Goal: Task Accomplishment & Management: Complete application form

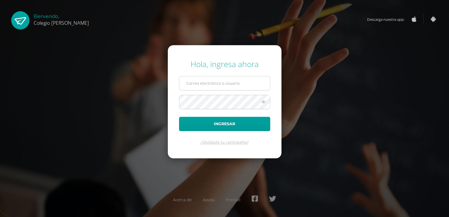
click at [198, 88] on input "text" at bounding box center [224, 83] width 91 height 14
type input "COS00872"
click at [179, 117] on button "Ingresar" at bounding box center [224, 124] width 91 height 14
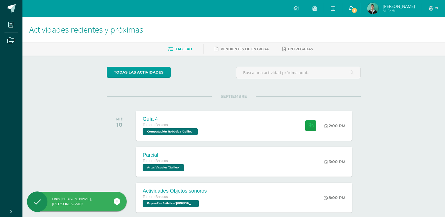
click at [358, 9] on span "2" at bounding box center [354, 10] width 6 height 6
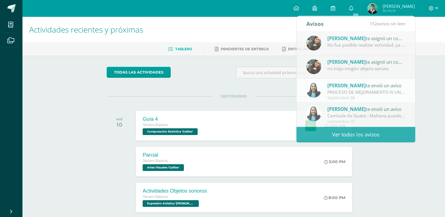
click at [379, 149] on div "Actividades recientes y próximas Tablero Pendientes de entrega Entregadas todas…" at bounding box center [233, 186] width 423 height 339
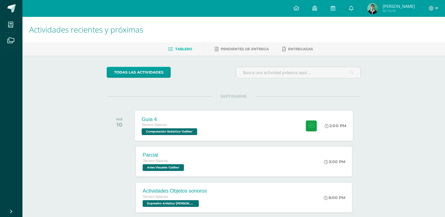
click at [207, 133] on div "Guía 4 Tercero Básicos Computación Robótica 'Galileo' 2:00 PM Guía 4 Computació…" at bounding box center [244, 126] width 218 height 30
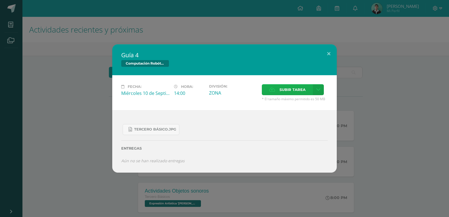
click at [286, 90] on span "Subir tarea" at bounding box center [293, 90] width 26 height 10
click at [0, 0] on input "Subir tarea" at bounding box center [0, 0] width 0 height 0
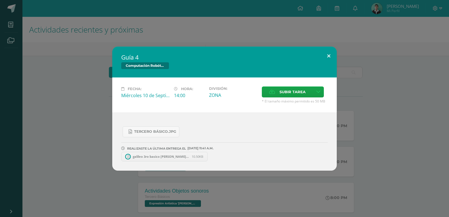
click at [326, 53] on button at bounding box center [329, 56] width 16 height 19
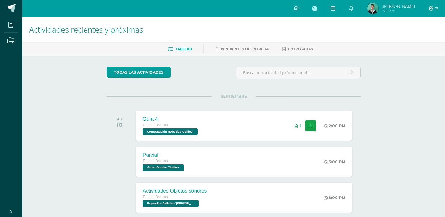
click at [435, 9] on icon at bounding box center [436, 8] width 3 height 5
click at [419, 38] on span "Cerrar sesión" at bounding box center [418, 38] width 25 height 5
